Goal: Task Accomplishment & Management: Use online tool/utility

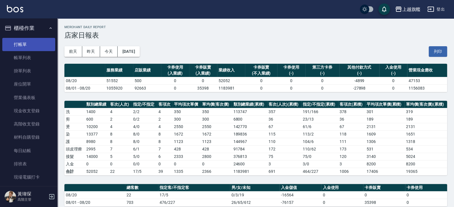
click at [21, 43] on link "打帳單" at bounding box center [28, 44] width 53 height 13
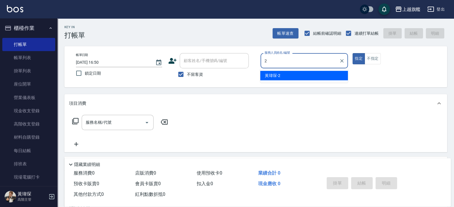
type input "[PERSON_NAME]-2"
type button "true"
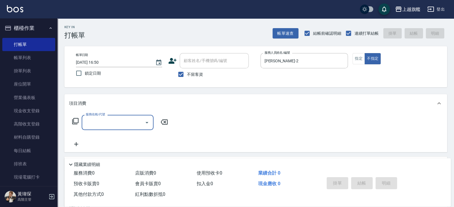
click at [191, 74] on span "不留客資" at bounding box center [195, 75] width 16 height 6
click at [187, 74] on input "不留客資" at bounding box center [181, 74] width 12 height 12
checkbox input "false"
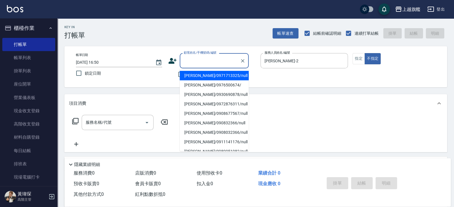
click at [200, 59] on input "顧客姓名/手機號碼/編號" at bounding box center [209, 61] width 55 height 10
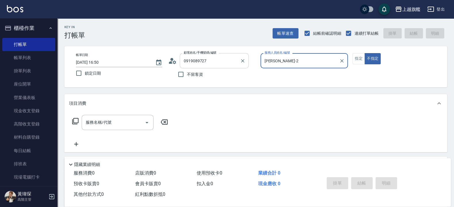
type input "[PERSON_NAME]/0919089727/null"
click at [364, 53] on button "不指定" at bounding box center [372, 58] width 16 height 11
type button "false"
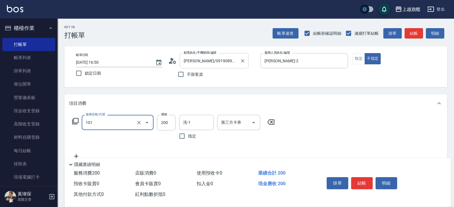
type input "一般洗(101)"
type input "300"
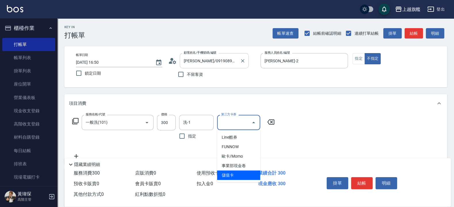
type input "儲值卡"
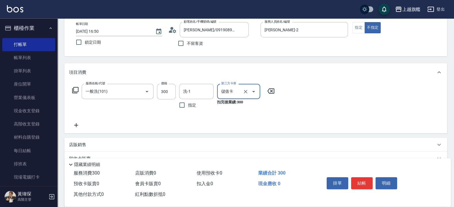
scroll to position [69, 0]
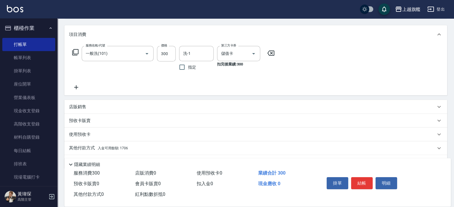
click at [92, 112] on div "店販銷售" at bounding box center [255, 107] width 382 height 14
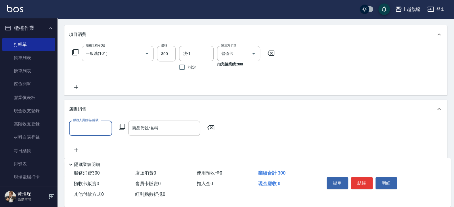
scroll to position [0, 0]
click at [93, 109] on div "店販銷售" at bounding box center [252, 109] width 366 height 6
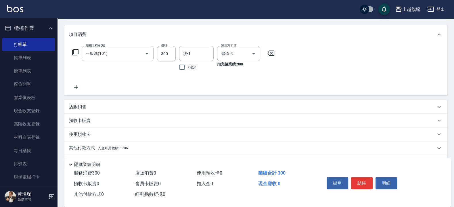
scroll to position [85, 0]
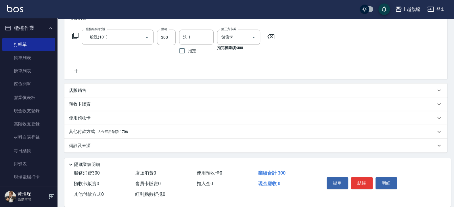
click at [97, 134] on p "其他付款方式 入金可用餘額: 1706" at bounding box center [98, 132] width 59 height 6
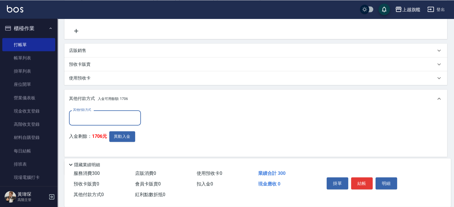
scroll to position [148, 0]
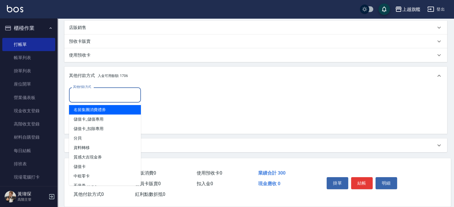
click at [85, 98] on input "其他付款方式" at bounding box center [105, 95] width 67 height 10
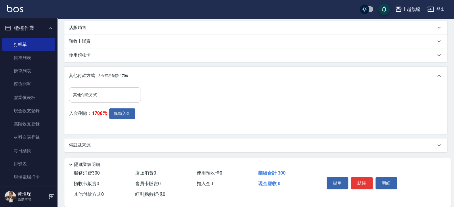
click at [149, 71] on div "其他付款方式 入金可用餘額: 1706" at bounding box center [255, 76] width 382 height 18
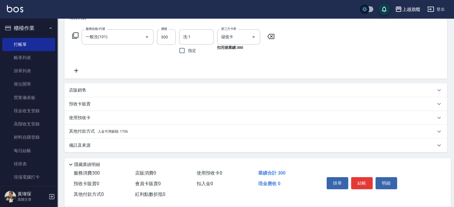
scroll to position [85, 0]
click at [121, 131] on span "入金可用餘額: 1706" at bounding box center [113, 132] width 30 height 4
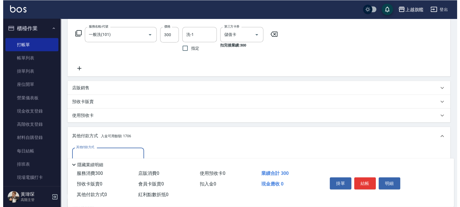
scroll to position [0, 0]
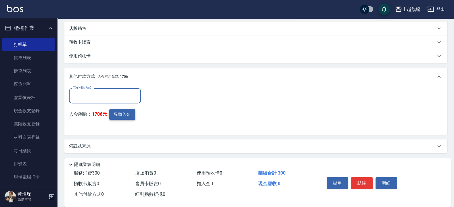
click at [128, 112] on button "異動入金" at bounding box center [122, 114] width 26 height 11
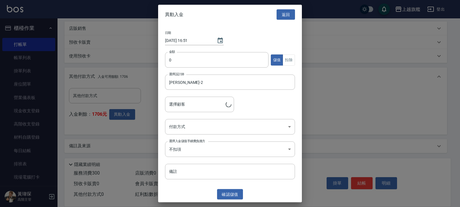
type input "[PERSON_NAME]/0919089727"
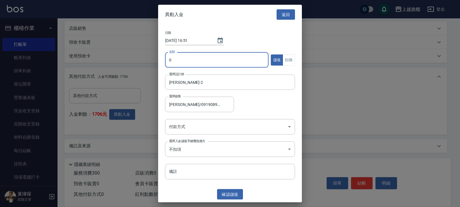
drag, startPoint x: 195, startPoint y: 57, endPoint x: 135, endPoint y: 65, distance: 60.5
click at [165, 66] on input "0" at bounding box center [216, 60] width 103 height 16
type input "300"
click at [285, 57] on button "扣除" at bounding box center [288, 59] width 12 height 11
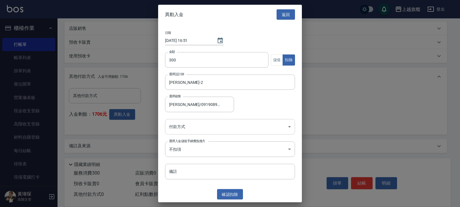
click at [211, 132] on body "上越旗艦 登出 櫃檯作業 打帳單 帳單列表 掛單列表 座位開單 營業儀表板 現金收支登錄 高階收支登錄 材料自購登錄 每日結帳 排班表 現場電腦打卡 掃碼打卡…" at bounding box center [230, 30] width 460 height 355
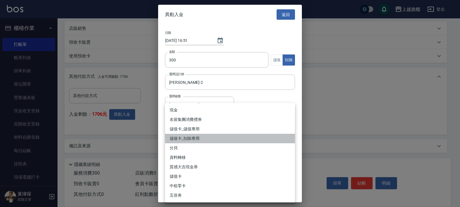
click at [229, 140] on li "儲值卡_扣除專用" at bounding box center [230, 138] width 130 height 9
type input "儲值卡_扣除專用"
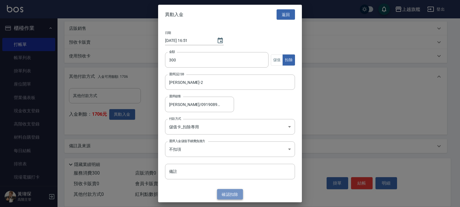
click at [231, 193] on button "確認 扣除" at bounding box center [230, 194] width 26 height 11
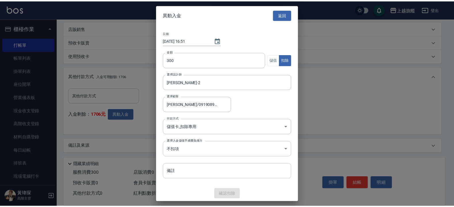
scroll to position [121, 0]
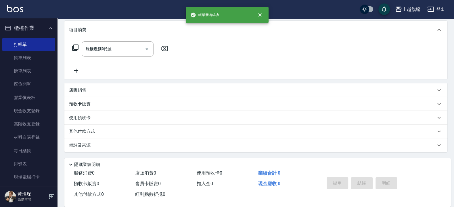
type input "[DATE] 16:51"
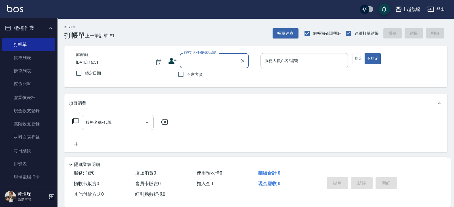
click at [352, 56] on div "帳單日期 [DATE] 16:51 鎖定日期 顧客姓名/手機號碼/編號 顧客姓名/手機號碼/編號 不留客資 服務人員姓名/編號 服務人員姓名/編號 指定 不指定" at bounding box center [255, 66] width 368 height 27
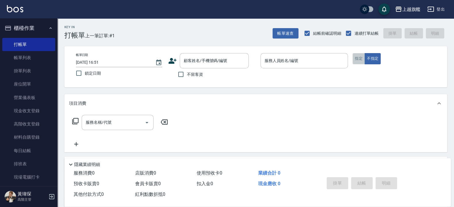
click at [362, 61] on button "指定" at bounding box center [358, 58] width 12 height 11
click at [310, 55] on div "服務人員姓名/編號" at bounding box center [304, 60] width 88 height 15
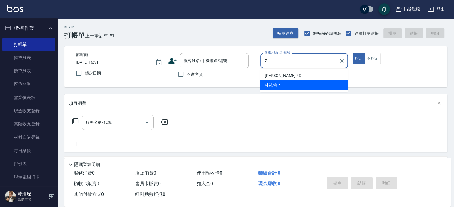
type input "[PERSON_NAME]-7"
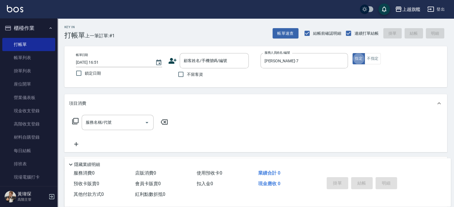
click at [238, 77] on div "不留客資" at bounding box center [208, 74] width 80 height 12
click at [186, 72] on label "不留客資" at bounding box center [189, 74] width 28 height 12
drag, startPoint x: 184, startPoint y: 76, endPoint x: 181, endPoint y: 75, distance: 2.9
click at [183, 76] on input "不留客資" at bounding box center [181, 74] width 12 height 12
checkbox input "true"
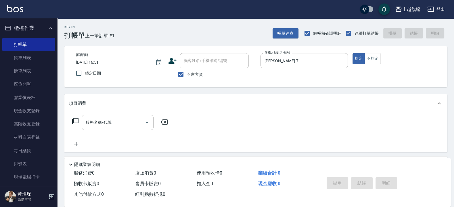
click at [275, 96] on div "項目消費" at bounding box center [255, 103] width 382 height 18
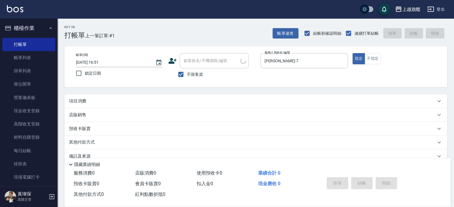
type input "[PERSON_NAME]/0963757231/"
type input "[PERSON_NAME]-6"
drag, startPoint x: 178, startPoint y: 80, endPoint x: 181, endPoint y: 76, distance: 5.6
click at [181, 76] on input "不留客資" at bounding box center [181, 74] width 12 height 12
checkbox input "false"
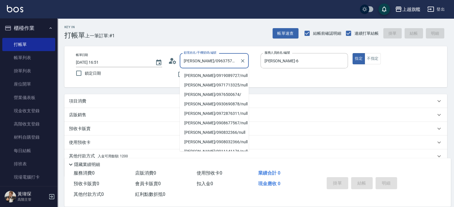
click at [229, 58] on input "[PERSON_NAME]/0963757231/" at bounding box center [209, 61] width 55 height 10
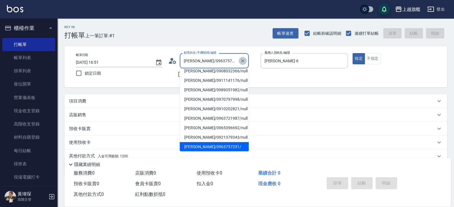
click at [246, 63] on button "Clear" at bounding box center [242, 61] width 8 height 8
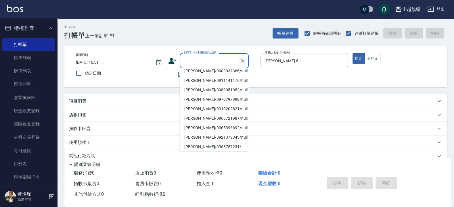
scroll to position [2, 0]
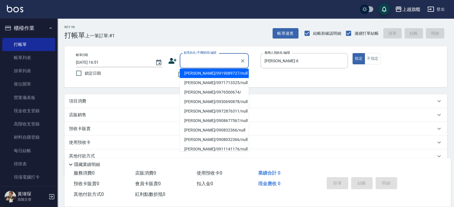
drag, startPoint x: 165, startPoint y: 86, endPoint x: 171, endPoint y: 79, distance: 9.5
click at [166, 86] on div "帳單日期 [DATE] 16:51 鎖定日期 顧客姓名/手機號碼/編號 顧客姓名/手機號碼/編號 不留客資 服務人員姓名/編號 [PERSON_NAME]6 …" at bounding box center [255, 66] width 382 height 41
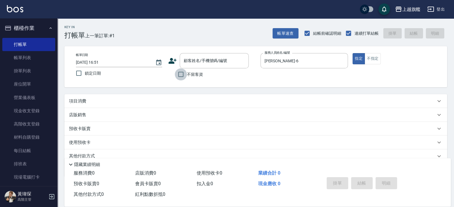
click at [176, 73] on input "不留客資" at bounding box center [181, 74] width 12 height 12
checkbox input "true"
click at [180, 89] on div "Key In 打帳單 上一筆訂單:#1 帳單速查 結帳前確認明細 連續打單結帳 掛單 結帳 明細 帳單日期 [DATE] 16:51 鎖定日期 顧客姓名/手機…" at bounding box center [255, 118] width 396 height 200
click at [180, 99] on div "項目消費" at bounding box center [252, 101] width 366 height 6
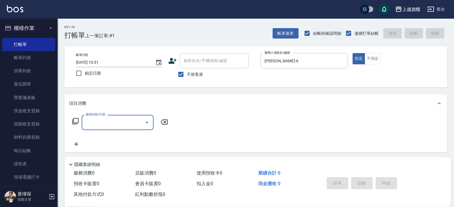
scroll to position [0, 0]
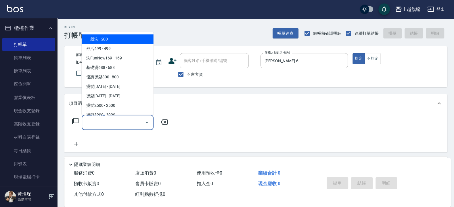
click at [103, 122] on input "服務名稱/代號" at bounding box center [113, 122] width 58 height 10
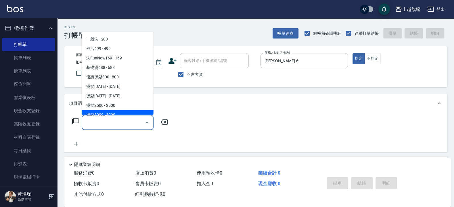
scroll to position [34, 0]
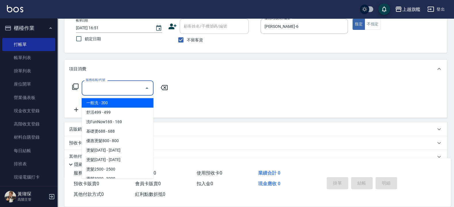
type input "r"
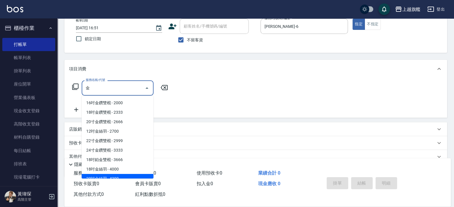
scroll to position [5, 0]
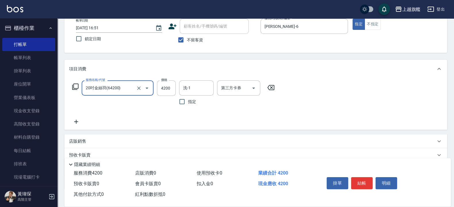
type input "20吋金絲羽(64200)"
click at [80, 118] on div "服務名稱/代號 20吋金絲羽(64200) 服務名稱/代號 價格 4200 價格 洗-1 洗-1 指定 第三方卡券 第三方卡券" at bounding box center [173, 102] width 209 height 45
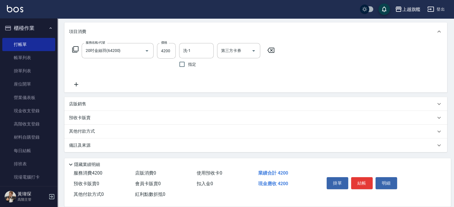
click at [79, 86] on icon at bounding box center [76, 84] width 14 height 7
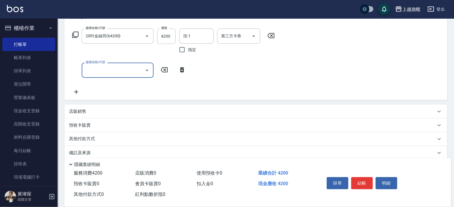
scroll to position [94, 0]
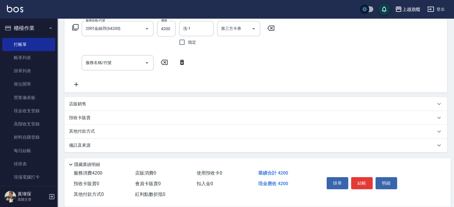
click at [73, 90] on div "服務名稱/代號 20吋金絲羽(64200) 服務名稱/代號 價格 4200 價格 洗-1 洗-1 指定 第三方卡券 第三方卡券 服務名稱/代號 服務名稱/代號" at bounding box center [255, 56] width 382 height 74
click at [74, 86] on icon at bounding box center [76, 84] width 14 height 7
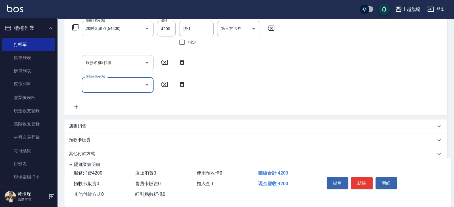
click at [112, 60] on input "服務名稱/代號" at bounding box center [113, 63] width 58 height 10
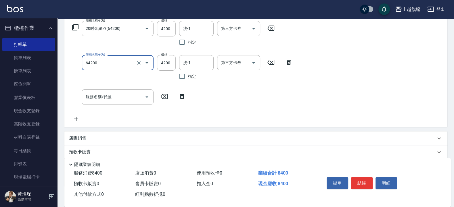
click at [137, 79] on div "服務名稱/代號 64200 服務名稱/代號" at bounding box center [118, 68] width 72 height 27
drag, startPoint x: 133, startPoint y: 79, endPoint x: 121, endPoint y: 61, distance: 20.9
click at [133, 78] on div "服務名稱/代號 64200 服務名稱/代號" at bounding box center [118, 68] width 72 height 27
click at [121, 61] on input "64200" at bounding box center [109, 63] width 51 height 10
click at [119, 82] on ul "20吋金絲羽 - 4200" at bounding box center [118, 78] width 72 height 14
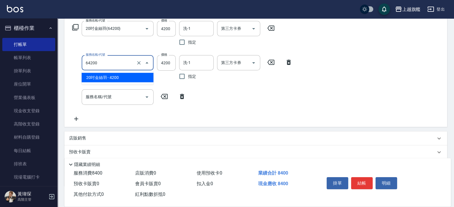
click at [115, 77] on span "20吋金絲羽 - 4200" at bounding box center [118, 77] width 72 height 9
type input "20吋金絲羽(64200)"
click at [115, 99] on input "服務名稱/代號" at bounding box center [113, 97] width 58 height 10
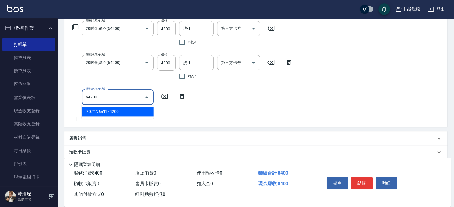
click at [141, 111] on span "20吋金絲羽 - 4200" at bounding box center [118, 111] width 72 height 9
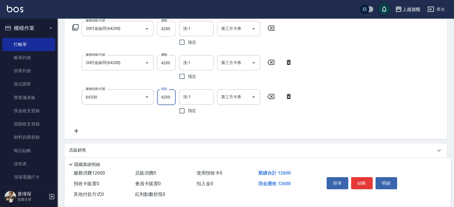
type input "20吋金絲羽(64200)"
click at [162, 28] on input "4200" at bounding box center [166, 29] width 19 height 16
type input "3000"
click at [165, 68] on input "4200" at bounding box center [166, 63] width 19 height 16
type input "3000"
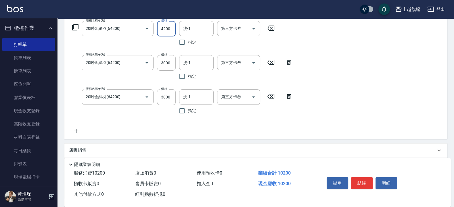
click at [167, 29] on input "4200" at bounding box center [166, 29] width 19 height 16
type input "3000"
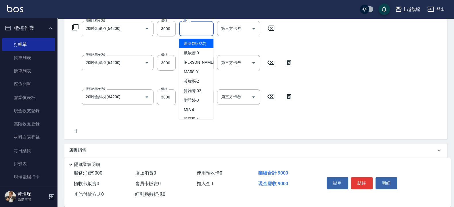
click at [189, 28] on input "洗-1" at bounding box center [196, 29] width 29 height 10
type input "[PERSON_NAME]-30"
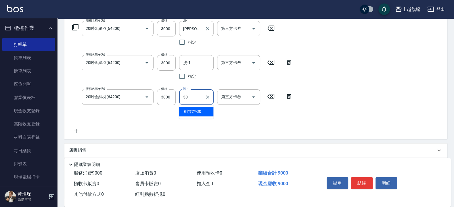
type input "[PERSON_NAME]-30"
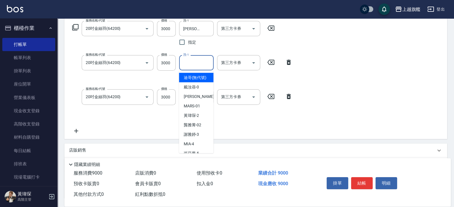
drag, startPoint x: 191, startPoint y: 62, endPoint x: 191, endPoint y: 65, distance: 3.5
click at [191, 65] on input "洗-1" at bounding box center [196, 63] width 29 height 10
type input "[PERSON_NAME]-30"
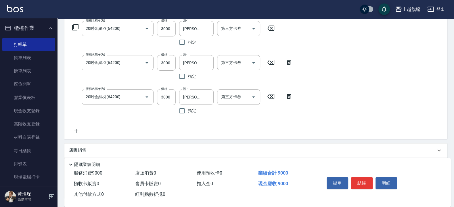
click at [76, 125] on div "服務名稱/代號 20吋金絲羽(64200) 服務名稱/代號 價格 3000 價格 洗-1 [PERSON_NAME]-30 洗-1 指定 第三方卡券 第三方卡…" at bounding box center [182, 77] width 227 height 113
click at [76, 128] on icon at bounding box center [76, 131] width 14 height 7
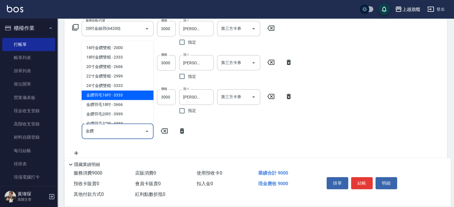
click at [103, 93] on span "金鑽羽毛16吋 - 3333" at bounding box center [118, 94] width 72 height 9
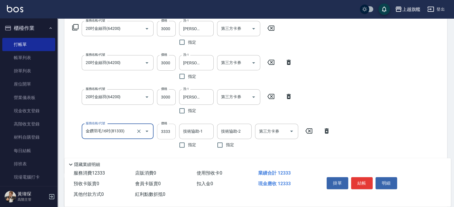
type input "金鑽羽毛16吋(81333)"
click at [175, 136] on input "3333" at bounding box center [166, 132] width 19 height 16
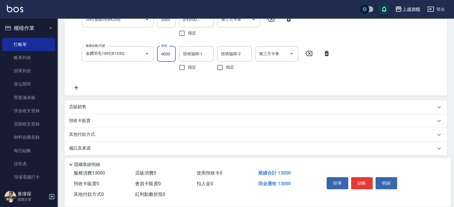
scroll to position [174, 0]
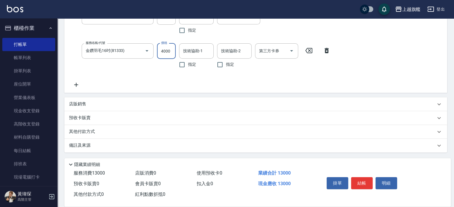
type input "4000"
click at [95, 104] on div "店販銷售" at bounding box center [252, 104] width 366 height 6
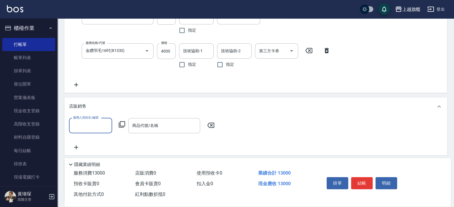
scroll to position [0, 0]
type input "[PERSON_NAME]-7"
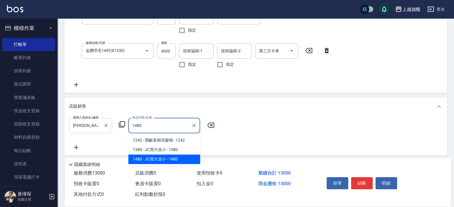
type input "JC買大送小"
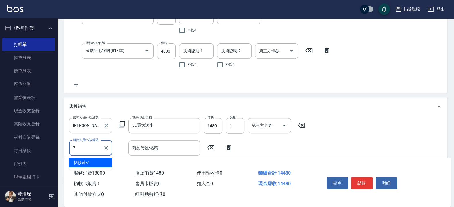
type input "[PERSON_NAME]-7"
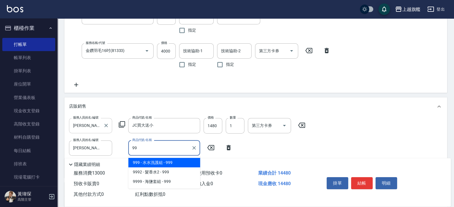
type input "9"
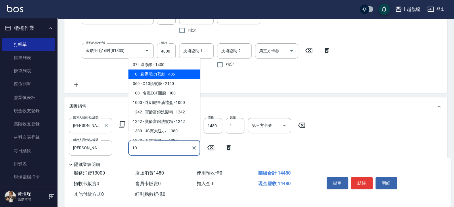
type input "1"
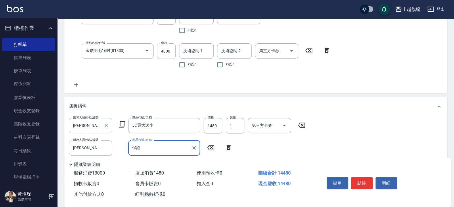
type input "保"
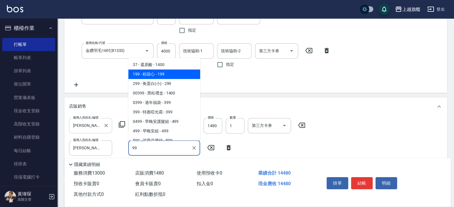
type input "9"
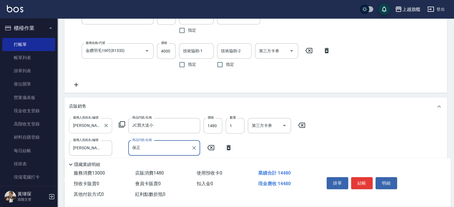
type input "保"
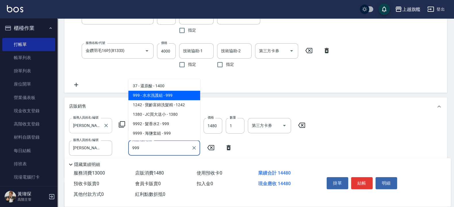
type input "水水洗護組"
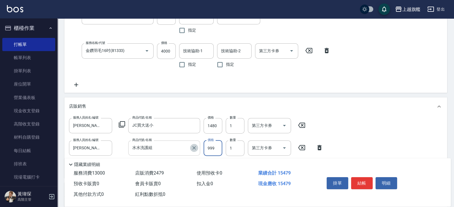
drag, startPoint x: 194, startPoint y: 146, endPoint x: 175, endPoint y: 149, distance: 18.8
click at [192, 146] on icon "Clear" at bounding box center [194, 148] width 6 height 6
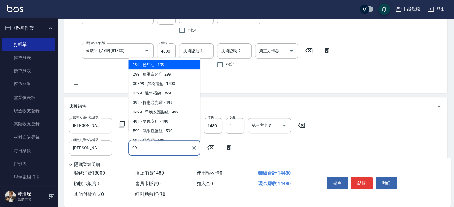
type input "9"
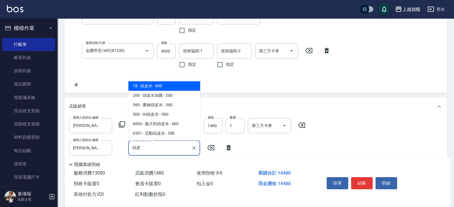
type input "頭皮"
click at [347, 129] on div "服務人員姓名/編號 [PERSON_NAME]7 服務人員姓名/編號 商品代號/名稱 JC買大送小 商品代號/名稱 價格 1480 價格 數量 1 數量 第三…" at bounding box center [255, 145] width 373 height 55
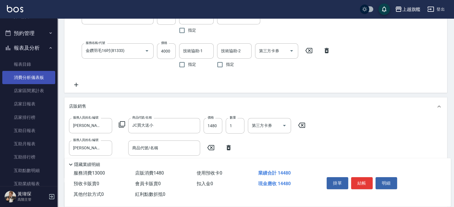
scroll to position [172, 0]
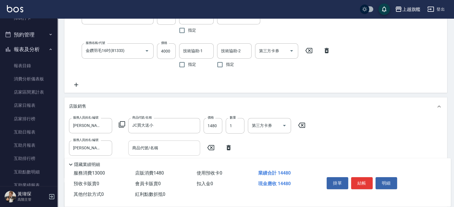
click at [153, 145] on input "商品代號/名稱" at bounding box center [164, 148] width 67 height 10
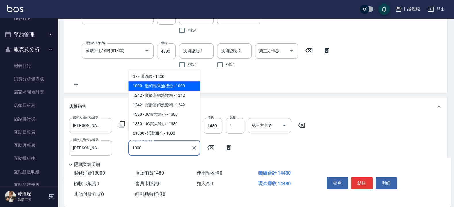
type input "迷幻輕果油禮盒"
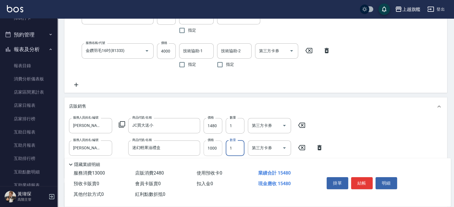
click at [222, 153] on input "1000" at bounding box center [212, 148] width 19 height 16
type input "999"
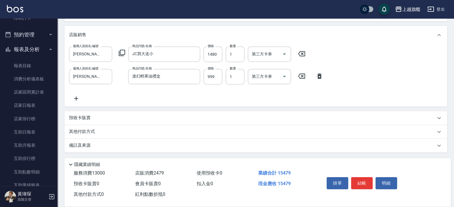
click at [87, 132] on p "其他付款方式" at bounding box center [83, 132] width 29 height 6
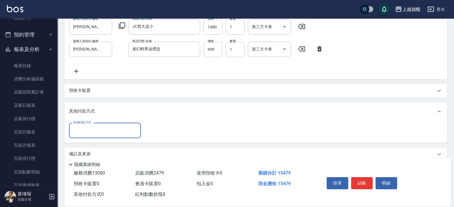
scroll to position [282, 0]
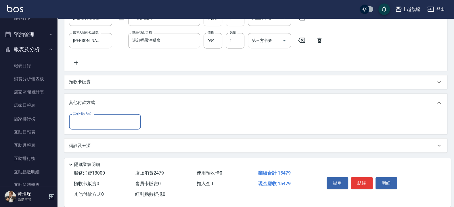
drag, startPoint x: 118, startPoint y: 131, endPoint x: 123, endPoint y: 126, distance: 6.5
click at [119, 131] on div "其他付款方式 其他付款方式" at bounding box center [255, 123] width 382 height 22
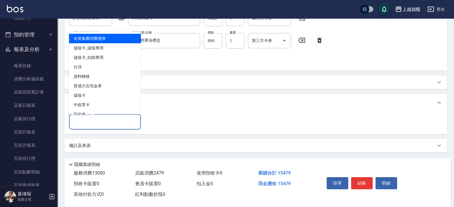
click at [124, 121] on input "其他付款方式" at bounding box center [105, 122] width 67 height 10
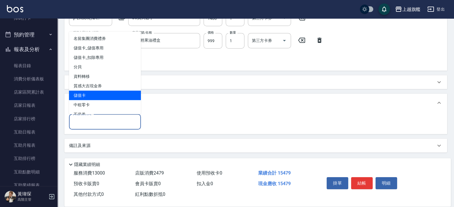
click at [106, 104] on span "中租零卡" at bounding box center [105, 104] width 72 height 9
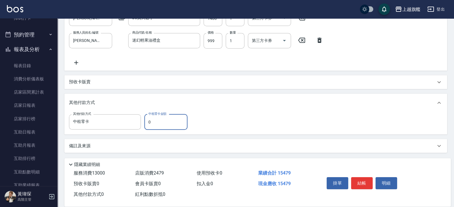
type input "中租零卡"
drag, startPoint x: 165, startPoint y: 125, endPoint x: 132, endPoint y: 132, distance: 34.4
click at [144, 126] on input "0" at bounding box center [165, 122] width 43 height 16
type input "15479"
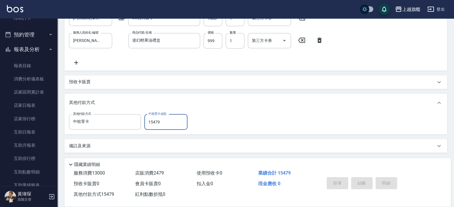
type input "[DATE] 16:56"
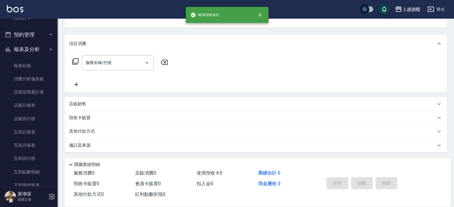
scroll to position [0, 0]
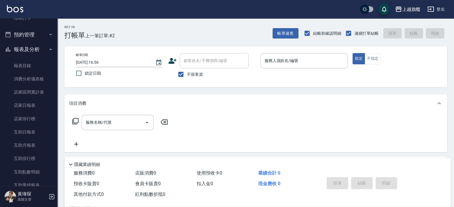
click at [300, 72] on p at bounding box center [304, 71] width 88 height 6
click at [298, 65] on input "服務人員姓名/編號" at bounding box center [304, 61] width 82 height 10
type input "[PERSON_NAME]-7"
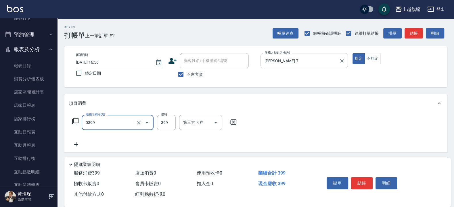
type input "海鹽SPA(0399)"
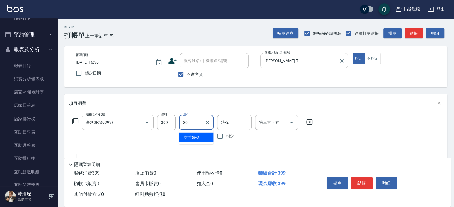
type input "[PERSON_NAME]-30"
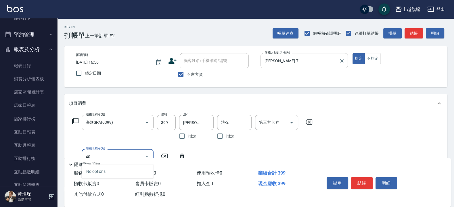
type input "406"
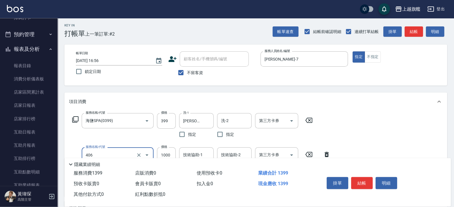
scroll to position [103, 0]
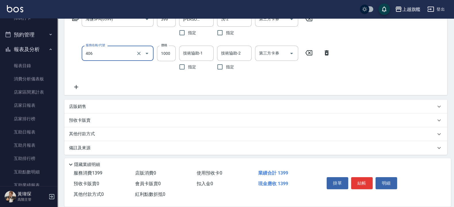
click at [101, 61] on div "服務名稱/代號 406 服務名稱/代號" at bounding box center [118, 59] width 72 height 27
drag, startPoint x: 102, startPoint y: 57, endPoint x: 104, endPoint y: 60, distance: 3.6
click at [103, 58] on input "406" at bounding box center [109, 53] width 51 height 10
type input "0"
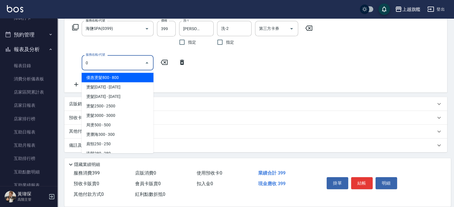
scroll to position [94, 0]
type input "3"
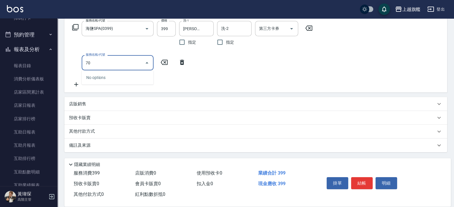
type input "7"
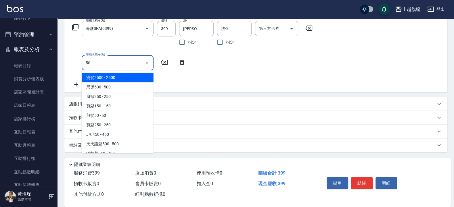
type input "5"
type input "0"
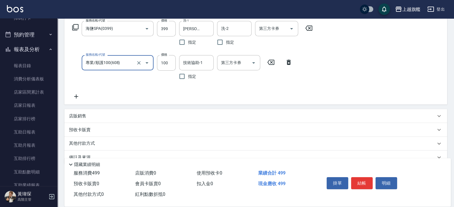
type input "專業/順護100(608)"
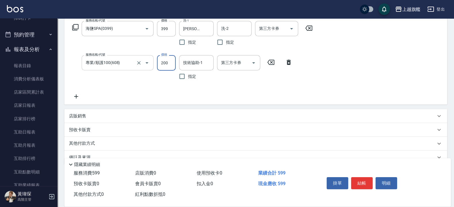
type input "200"
type input "[PERSON_NAME]-30"
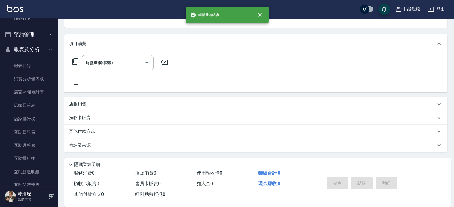
type input "[DATE] 16:57"
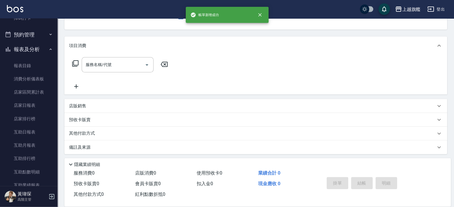
scroll to position [0, 0]
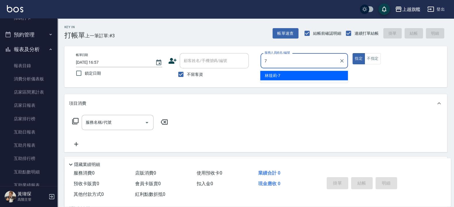
type input "[PERSON_NAME]-7"
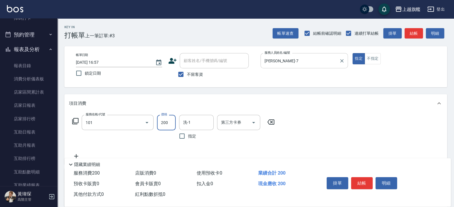
type input "一般洗(101)"
type input "500"
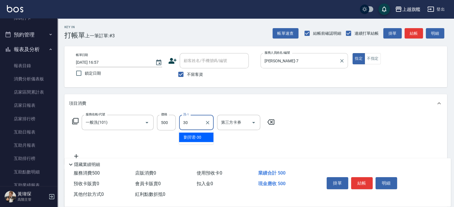
type input "[PERSON_NAME]-30"
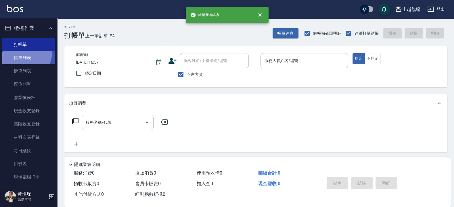
click at [25, 53] on link "帳單列表" at bounding box center [28, 57] width 53 height 13
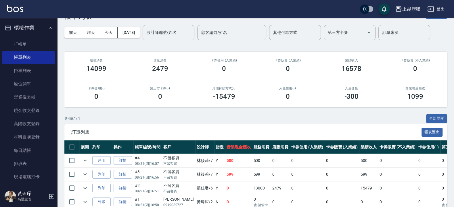
scroll to position [34, 0]
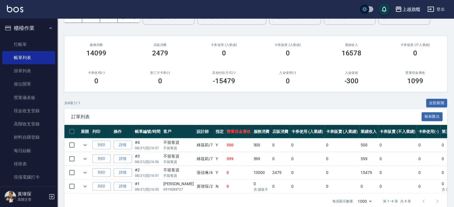
click at [186, 10] on div "上越旗艦 登出" at bounding box center [227, 9] width 454 height 18
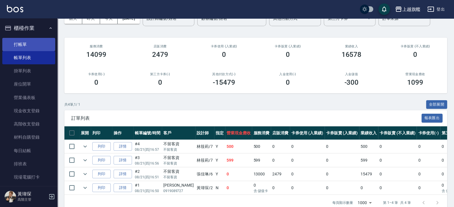
scroll to position [0, 0]
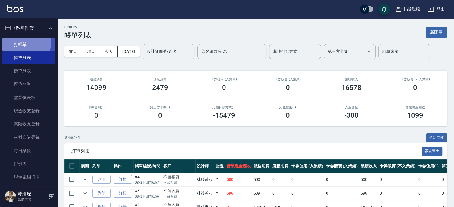
click at [25, 42] on link "打帳單" at bounding box center [28, 44] width 53 height 13
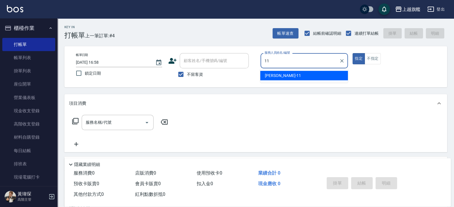
type input "[PERSON_NAME]-11"
type button "true"
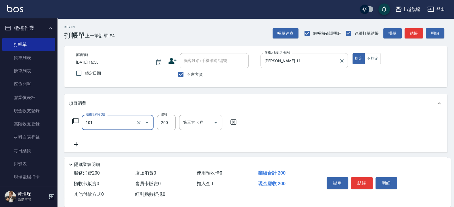
type input "一般洗(101)"
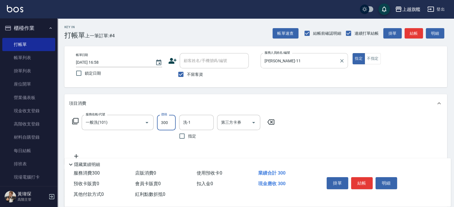
type input "300"
type input "[PERSON_NAME]-26"
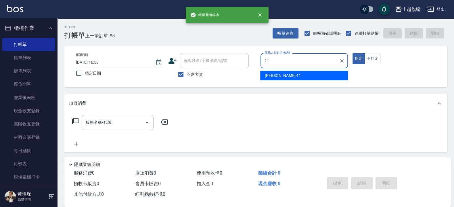
type input "[PERSON_NAME]-11"
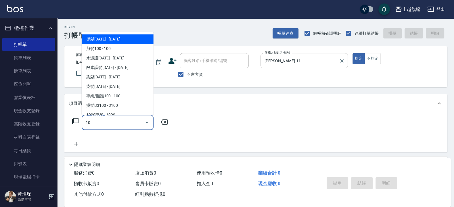
type input "1"
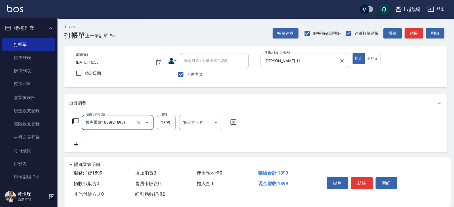
type input "優惠燙髮1899(21899)"
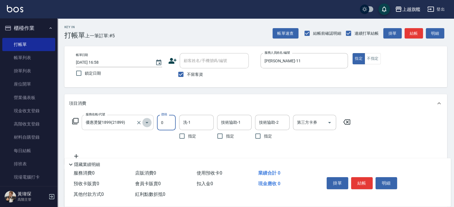
click at [146, 121] on icon "Open" at bounding box center [146, 122] width 7 height 7
type input "0"
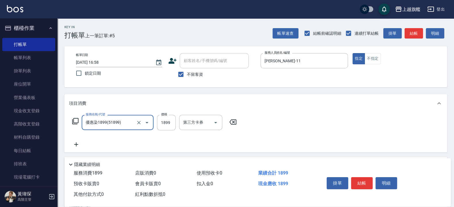
type input "優惠染1899(51899)"
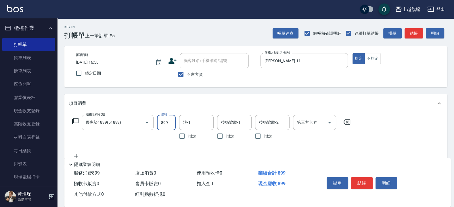
type input "899"
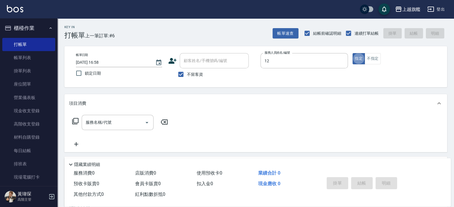
type input "[PERSON_NAME]-12"
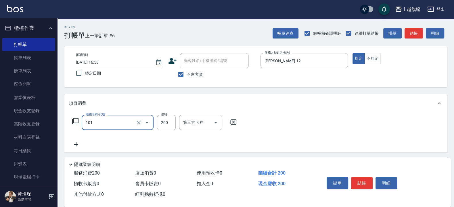
type input "一般洗(101)"
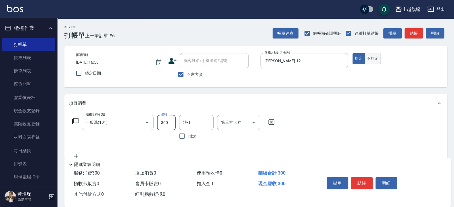
type input "300"
click at [369, 59] on button "不指定" at bounding box center [372, 58] width 16 height 11
type button "false"
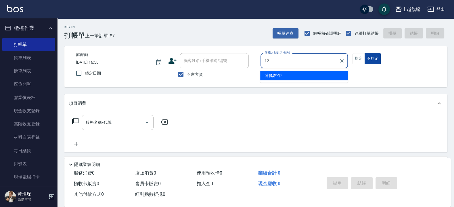
type input "[PERSON_NAME]-12"
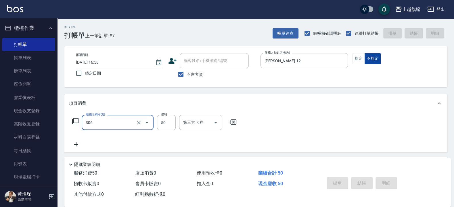
type input "306"
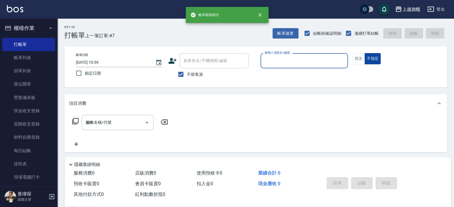
type input "[DATE] 16:59"
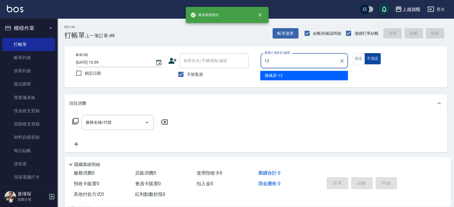
type input "[PERSON_NAME]-12"
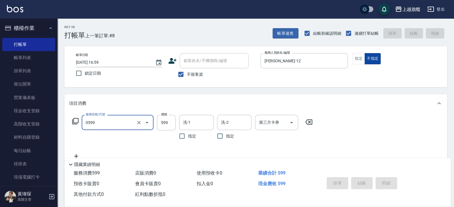
type input "0599"
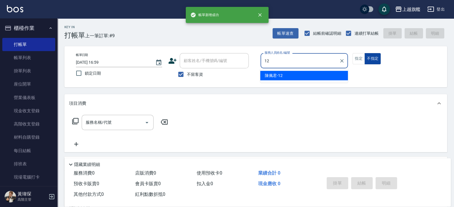
type input "[PERSON_NAME]-12"
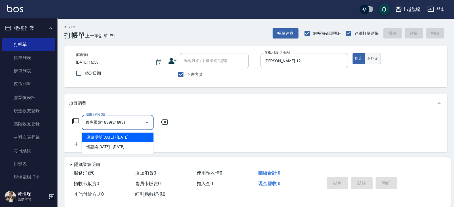
type input "優惠燙髮1899(21899)"
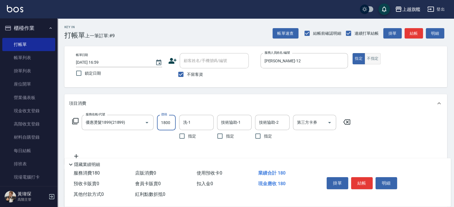
type input "1800"
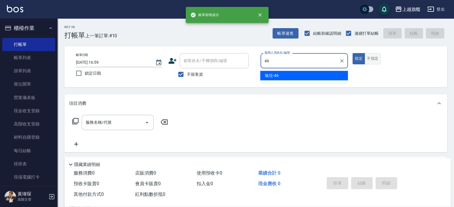
type input "瑜兒-46"
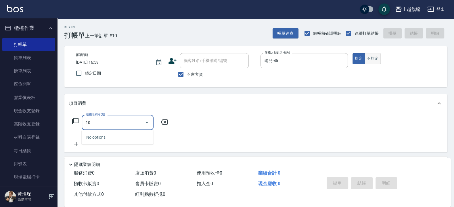
type input "1"
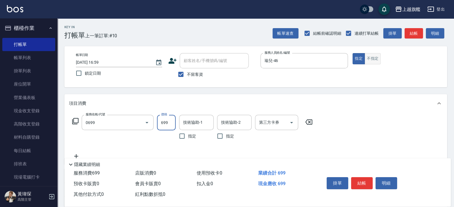
type input "精油SPA(0699)"
type input "999"
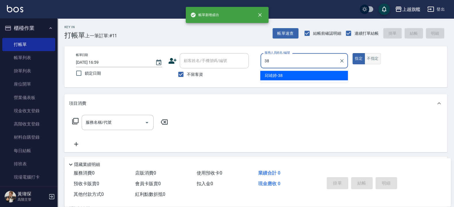
type input "[PERSON_NAME]-38"
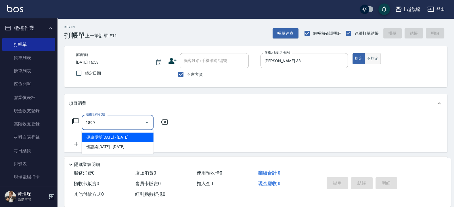
type input "優惠燙髮1899(21899)"
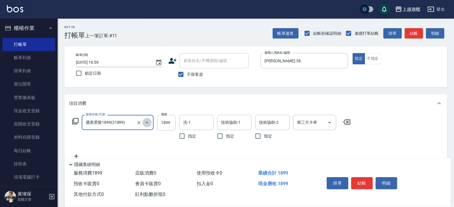
click at [144, 124] on icon "Open" at bounding box center [146, 122] width 7 height 7
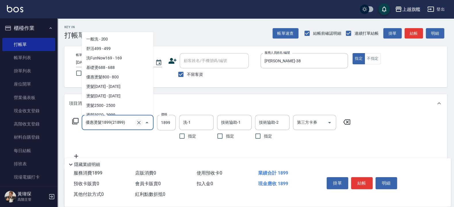
scroll to position [772, 0]
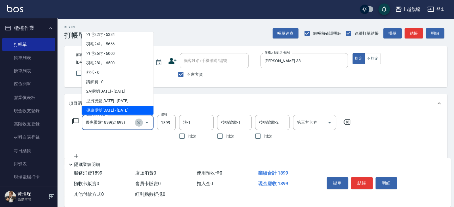
click at [142, 124] on icon "Clear" at bounding box center [139, 123] width 6 height 6
click at [136, 122] on icon "Clear" at bounding box center [139, 123] width 6 height 6
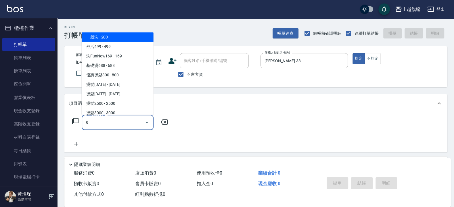
scroll to position [0, 0]
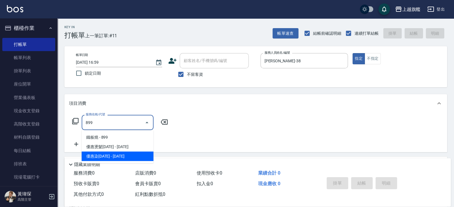
click at [113, 152] on span "優惠染[DATE] - [DATE]" at bounding box center [118, 156] width 72 height 9
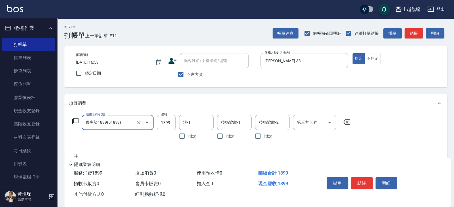
type input "優惠染1899(51899)"
click at [169, 121] on input "1899" at bounding box center [166, 123] width 19 height 16
type input "1000"
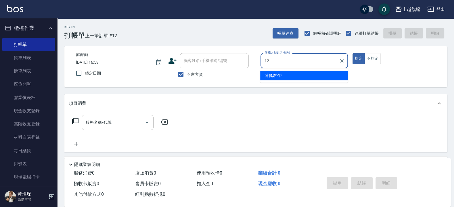
type input "[PERSON_NAME]-12"
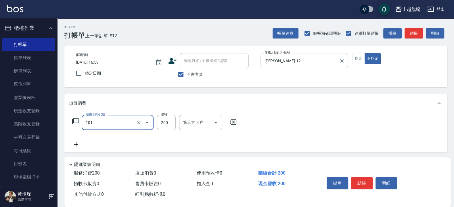
type input "一般洗(101)"
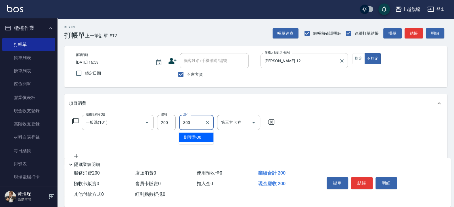
type input "300"
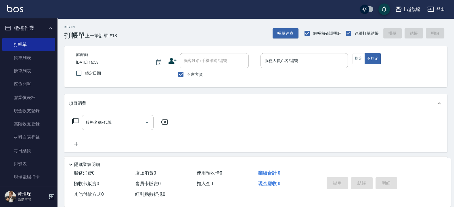
drag, startPoint x: 192, startPoint y: 95, endPoint x: 188, endPoint y: 94, distance: 3.8
click at [190, 95] on div "項目消費" at bounding box center [255, 103] width 382 height 18
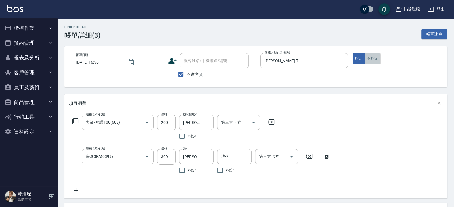
click at [377, 59] on button "不指定" at bounding box center [372, 58] width 16 height 11
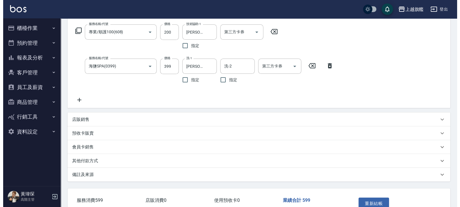
scroll to position [127, 0]
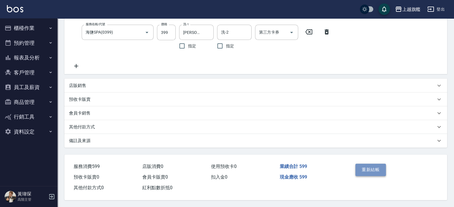
click at [382, 167] on button "重新結帳" at bounding box center [370, 170] width 30 height 12
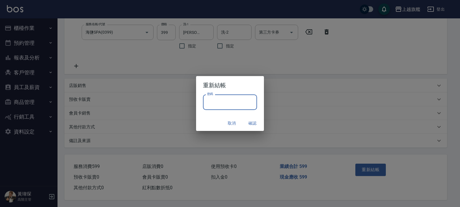
click at [238, 104] on input "密碼" at bounding box center [230, 102] width 54 height 16
type input "*******"
click at [248, 125] on button "確認" at bounding box center [252, 123] width 18 height 11
